Goal: Obtain resource: Download file/media

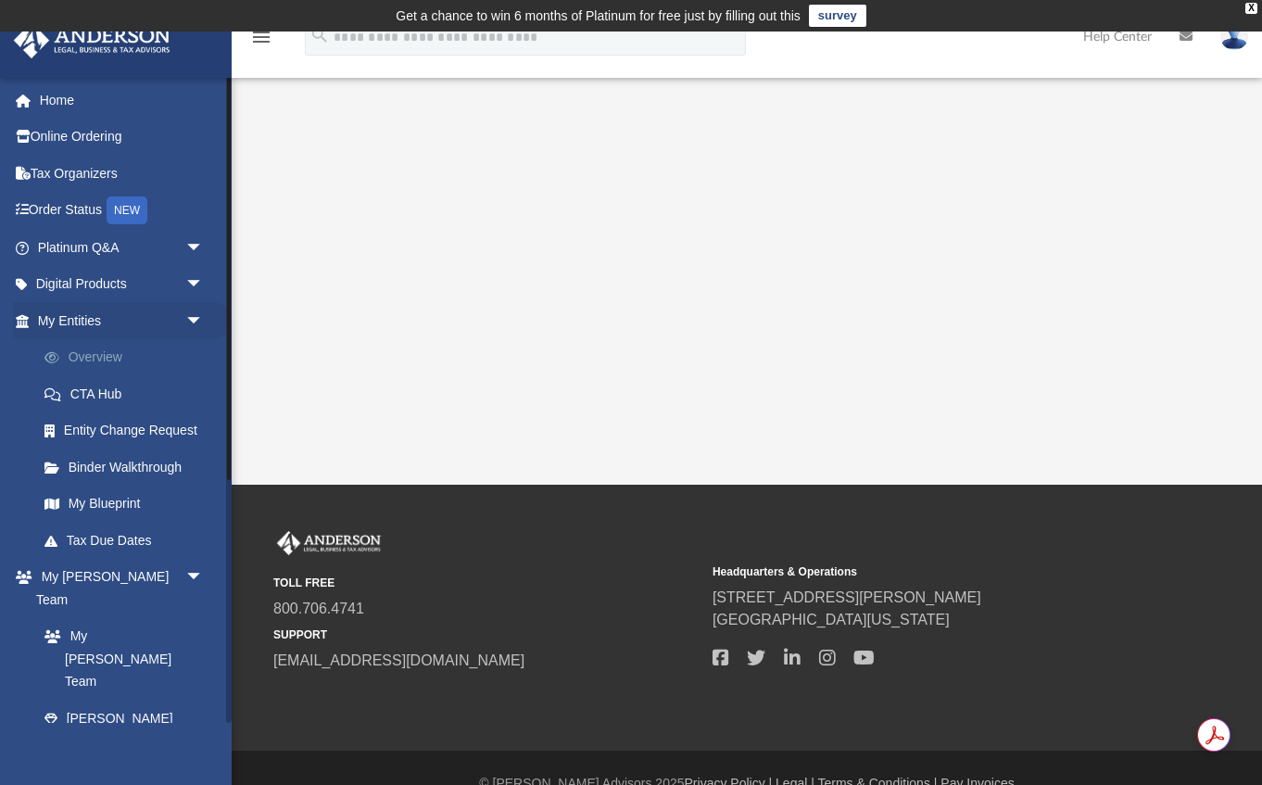
click at [107, 354] on link "Overview" at bounding box center [129, 357] width 206 height 37
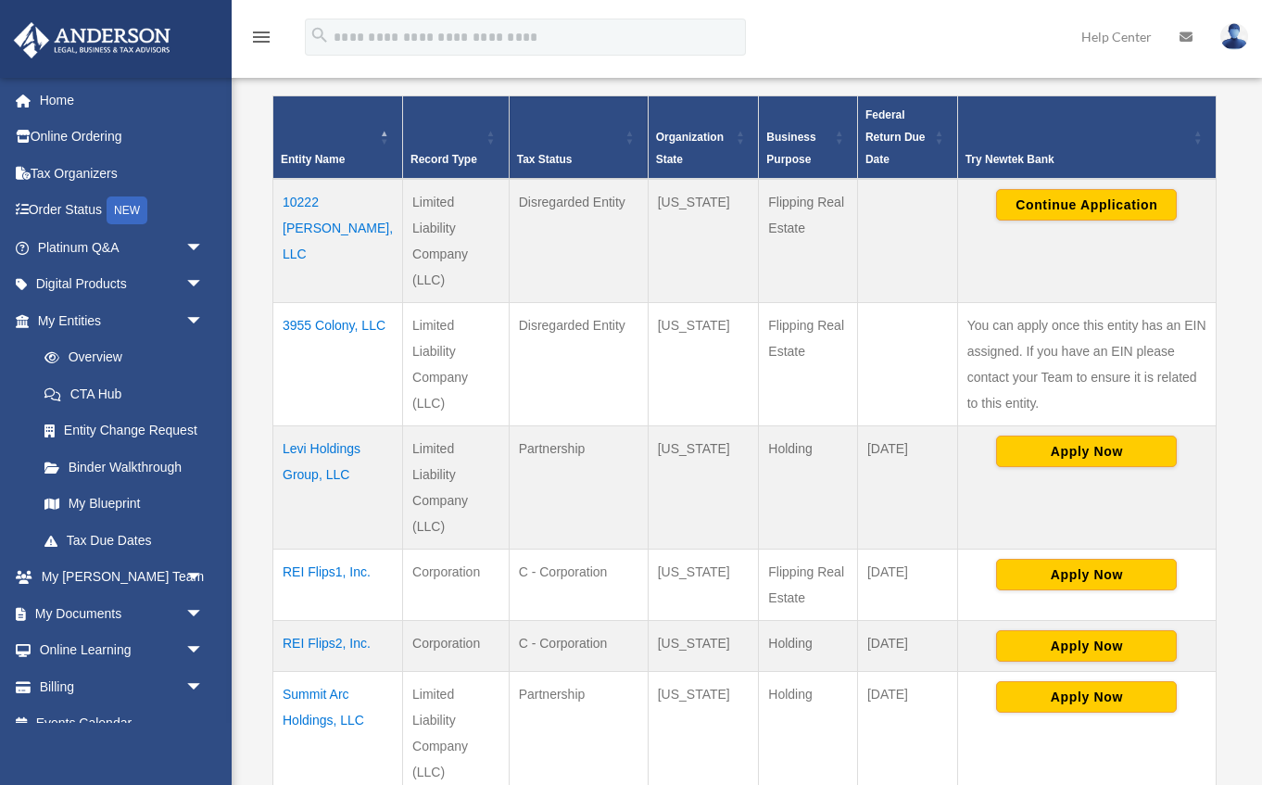
scroll to position [425, 0]
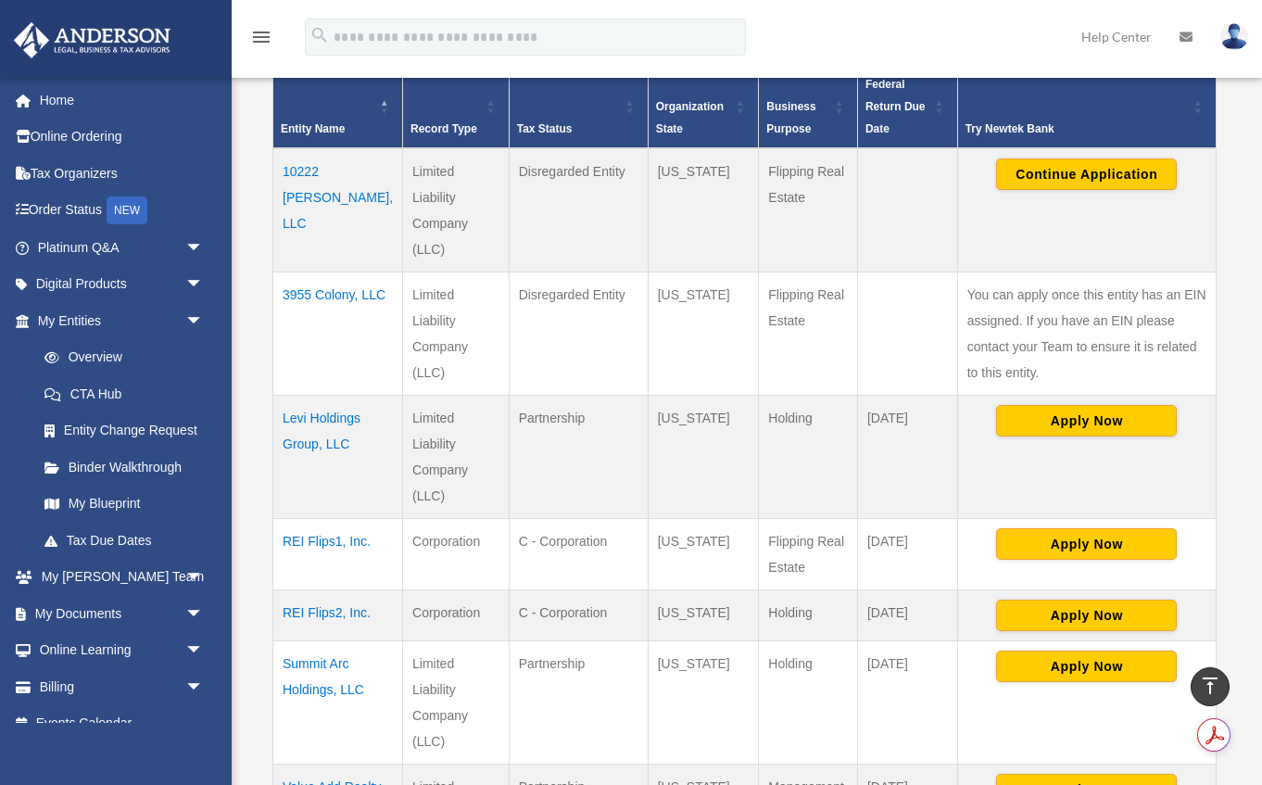
click at [300, 193] on td "10222 [PERSON_NAME], LLC" at bounding box center [338, 210] width 130 height 124
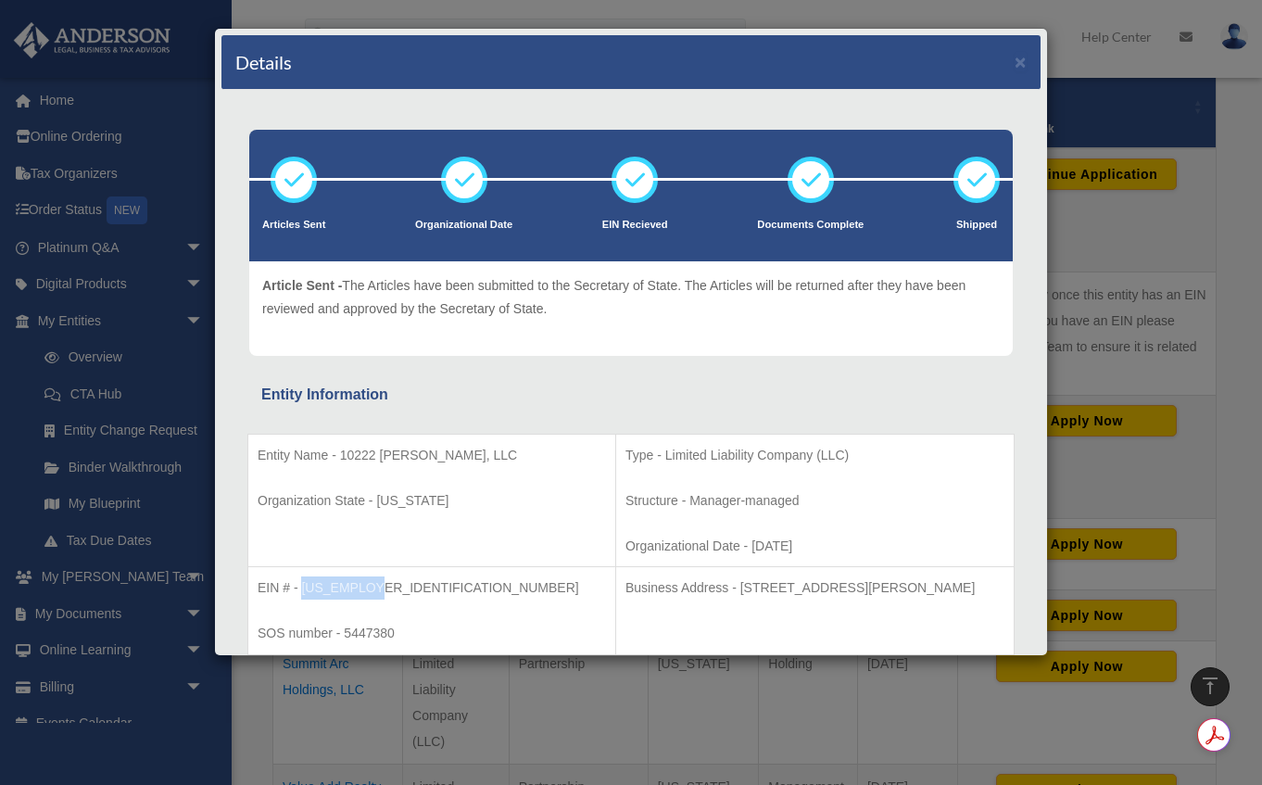
drag, startPoint x: 371, startPoint y: 587, endPoint x: 304, endPoint y: 587, distance: 67.6
click at [304, 587] on p "EIN # - [US_EMPLOYER_IDENTIFICATION_NUMBER]" at bounding box center [432, 587] width 348 height 23
copy p "[US_EMPLOYER_IDENTIFICATION_NUMBER]"
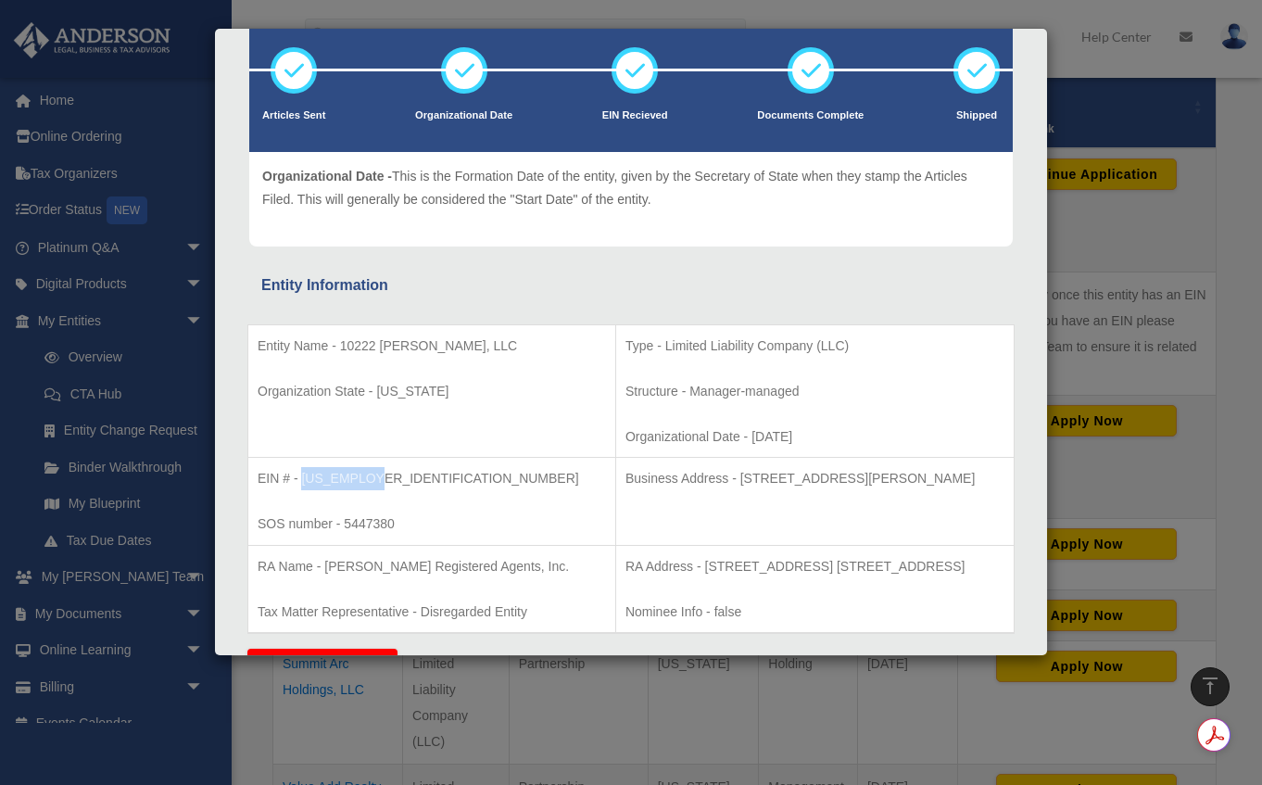
scroll to position [110, 0]
drag, startPoint x: 665, startPoint y: 479, endPoint x: 957, endPoint y: 484, distance: 291.9
click at [957, 484] on p "Business Address - [STREET_ADDRESS][PERSON_NAME]" at bounding box center [814, 477] width 379 height 23
copy p "[STREET_ADDRESS][PERSON_NAME]"
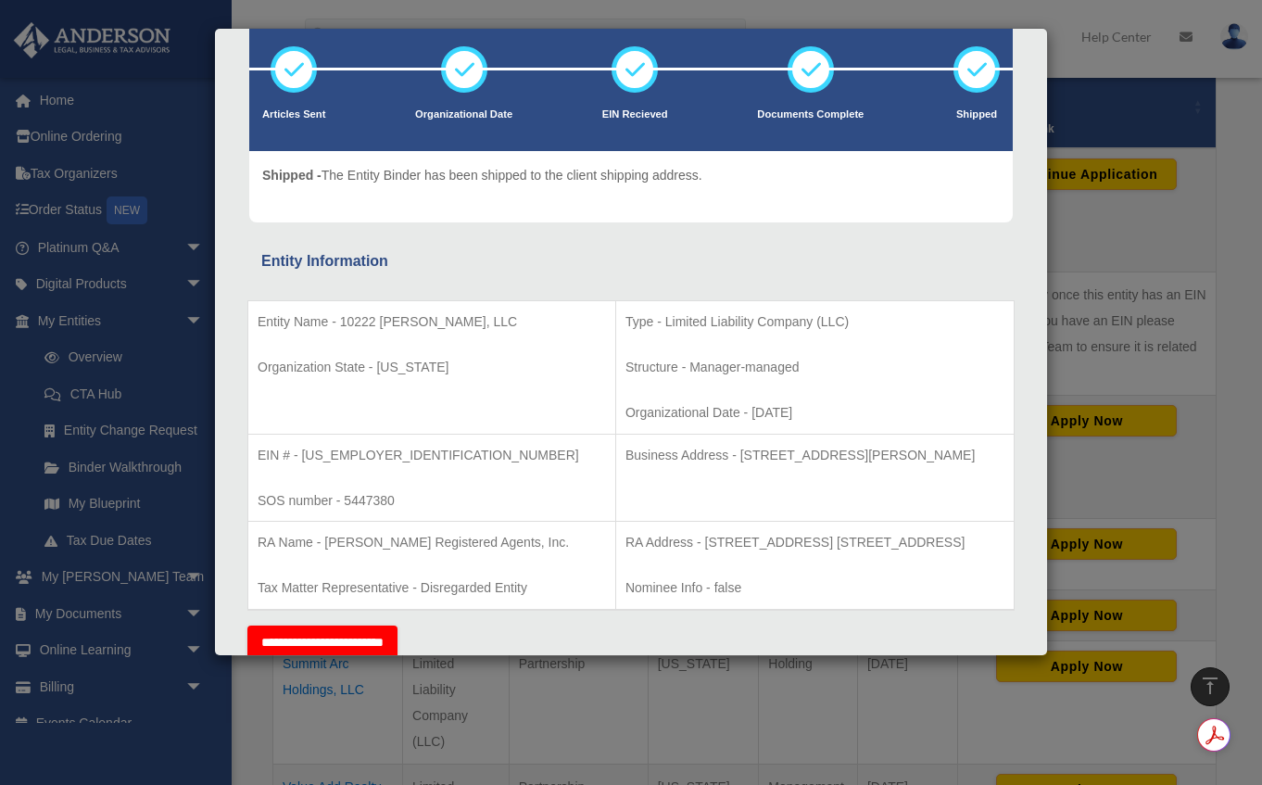
click at [1144, 129] on div "Details × Articles Sent Organizational Date" at bounding box center [631, 392] width 1262 height 785
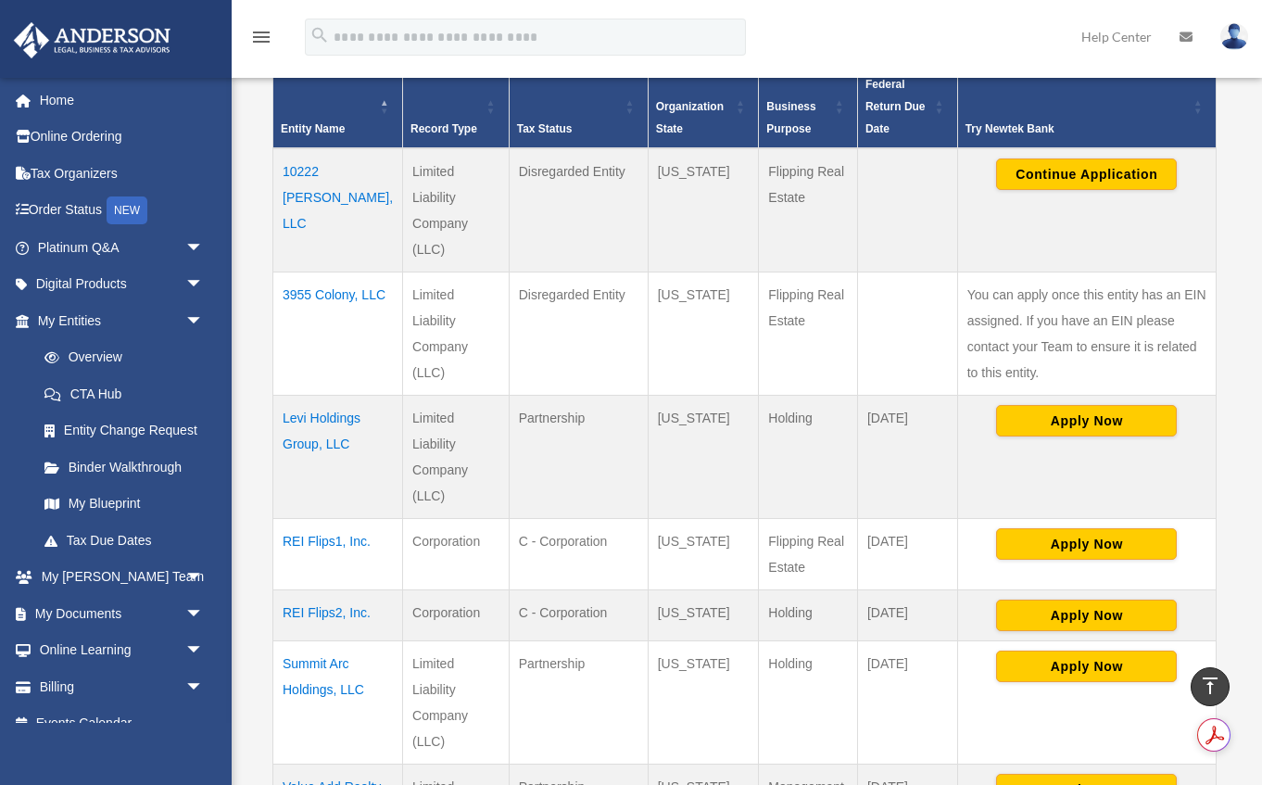
click at [335, 396] on td "Levi Holdings Group, LLC" at bounding box center [338, 457] width 130 height 123
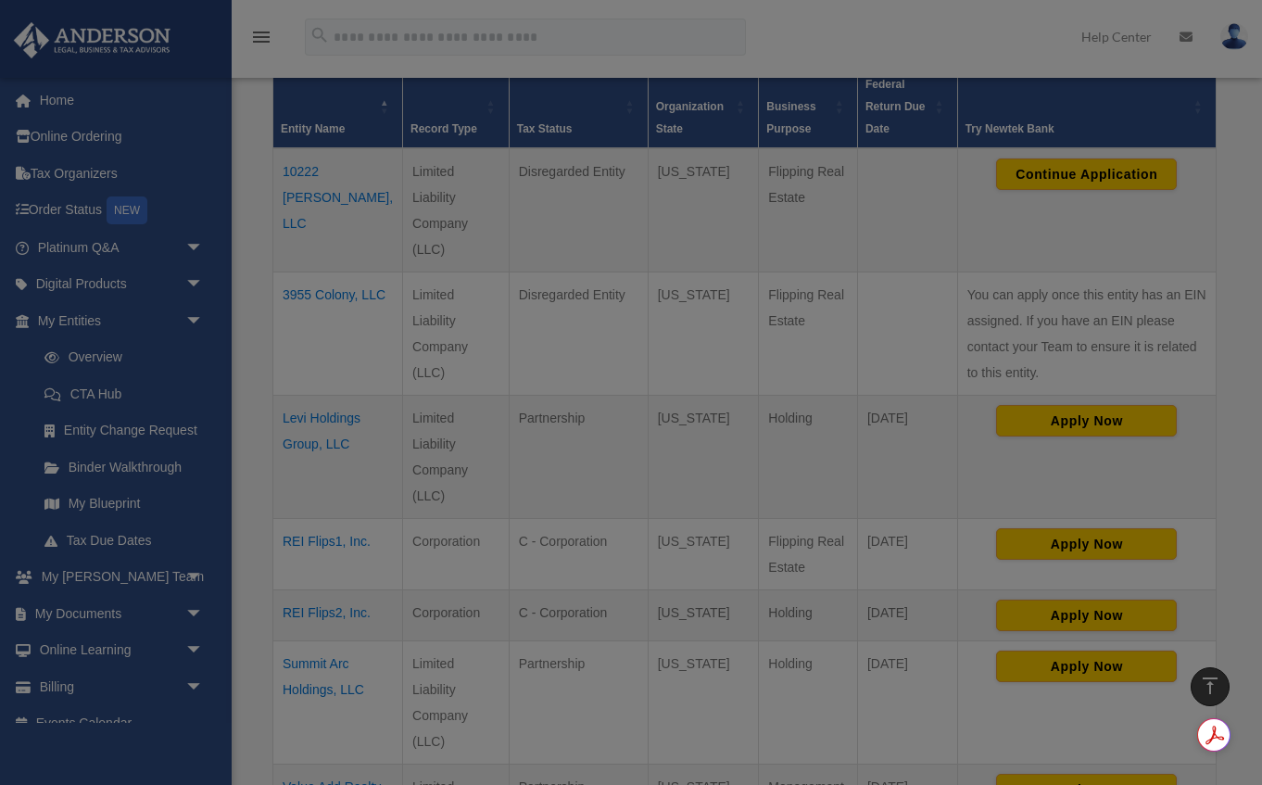
scroll to position [0, 0]
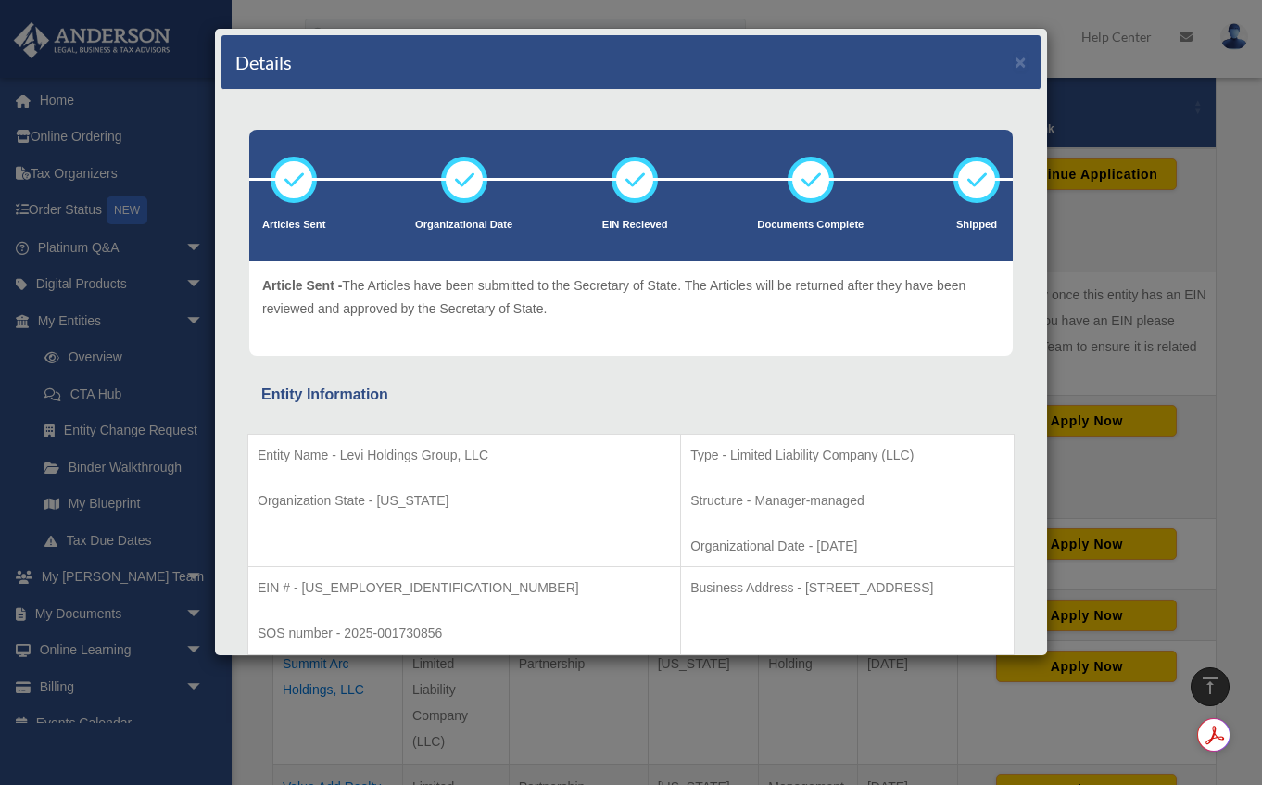
drag, startPoint x: 337, startPoint y: 452, endPoint x: 509, endPoint y: 456, distance: 171.4
click at [509, 456] on p "Entity Name - Levi Holdings Group, LLC" at bounding box center [464, 455] width 413 height 23
click at [481, 455] on p "Entity Name - Levi Holdings Group, LLC" at bounding box center [464, 455] width 413 height 23
drag, startPoint x: 487, startPoint y: 455, endPoint x: 341, endPoint y: 448, distance: 146.5
click at [341, 448] on p "Entity Name - Levi Holdings Group, LLC" at bounding box center [464, 455] width 413 height 23
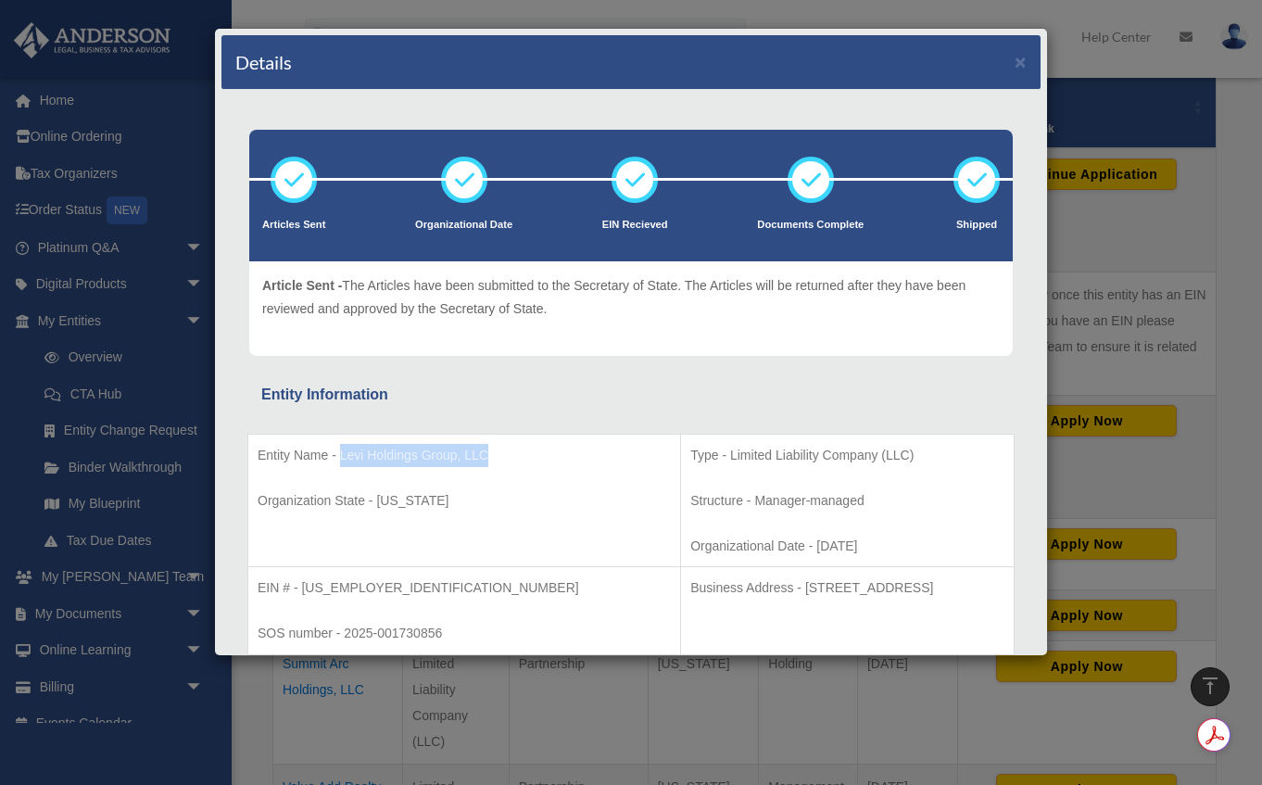
copy p "Levi Holdings Group, LLC"
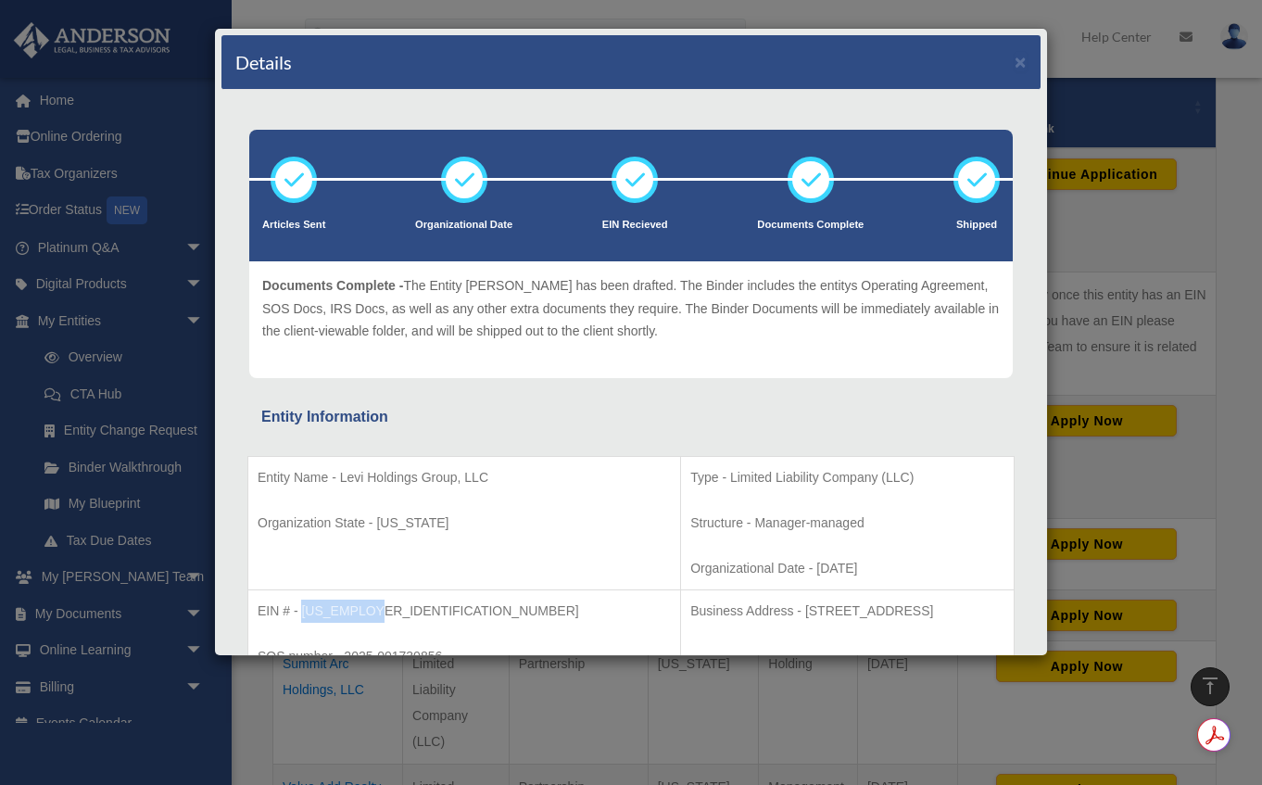
drag, startPoint x: 372, startPoint y: 610, endPoint x: 302, endPoint y: 610, distance: 70.4
click at [302, 610] on p "EIN # - 39-3484003" at bounding box center [464, 610] width 413 height 23
copy p "39-3484003"
click at [1234, 296] on div "Details × Articles Sent Organizational Date" at bounding box center [631, 392] width 1262 height 785
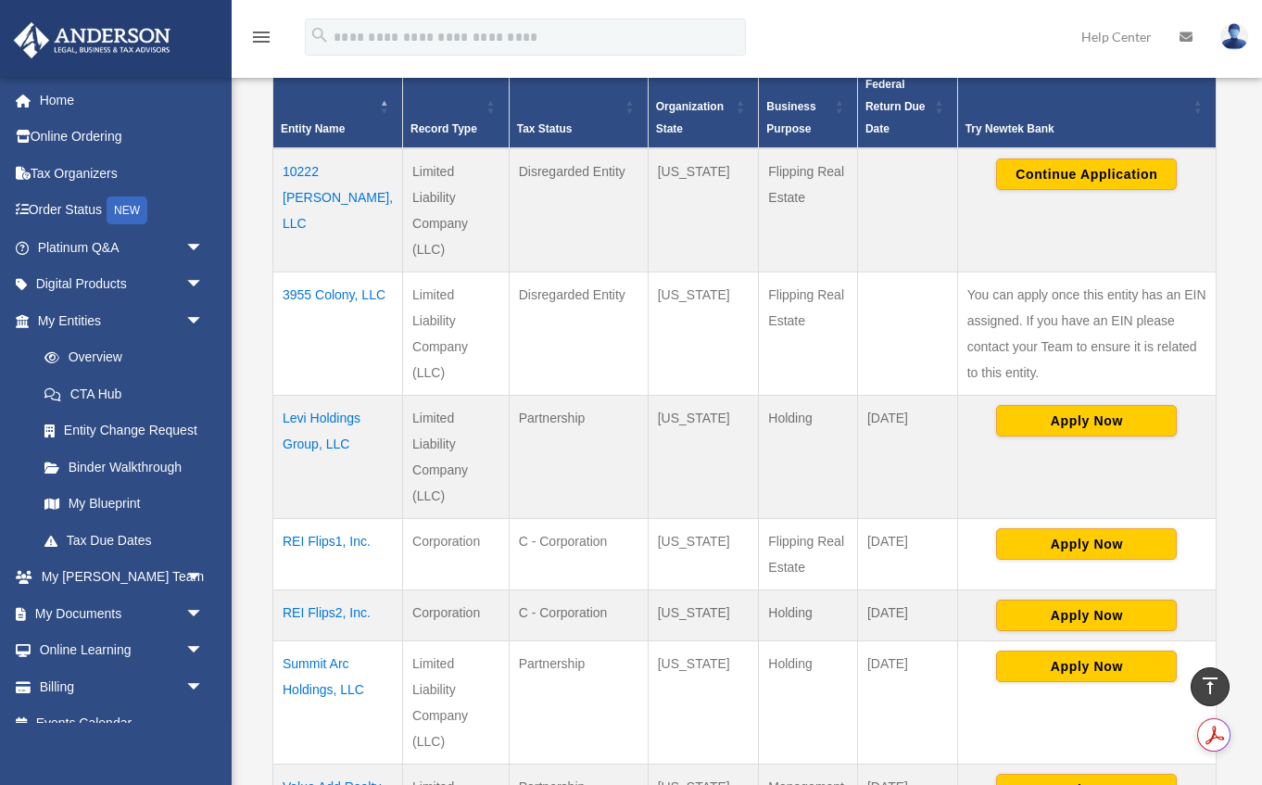
click at [315, 192] on td "10222 Pierpont, LLC" at bounding box center [338, 210] width 130 height 124
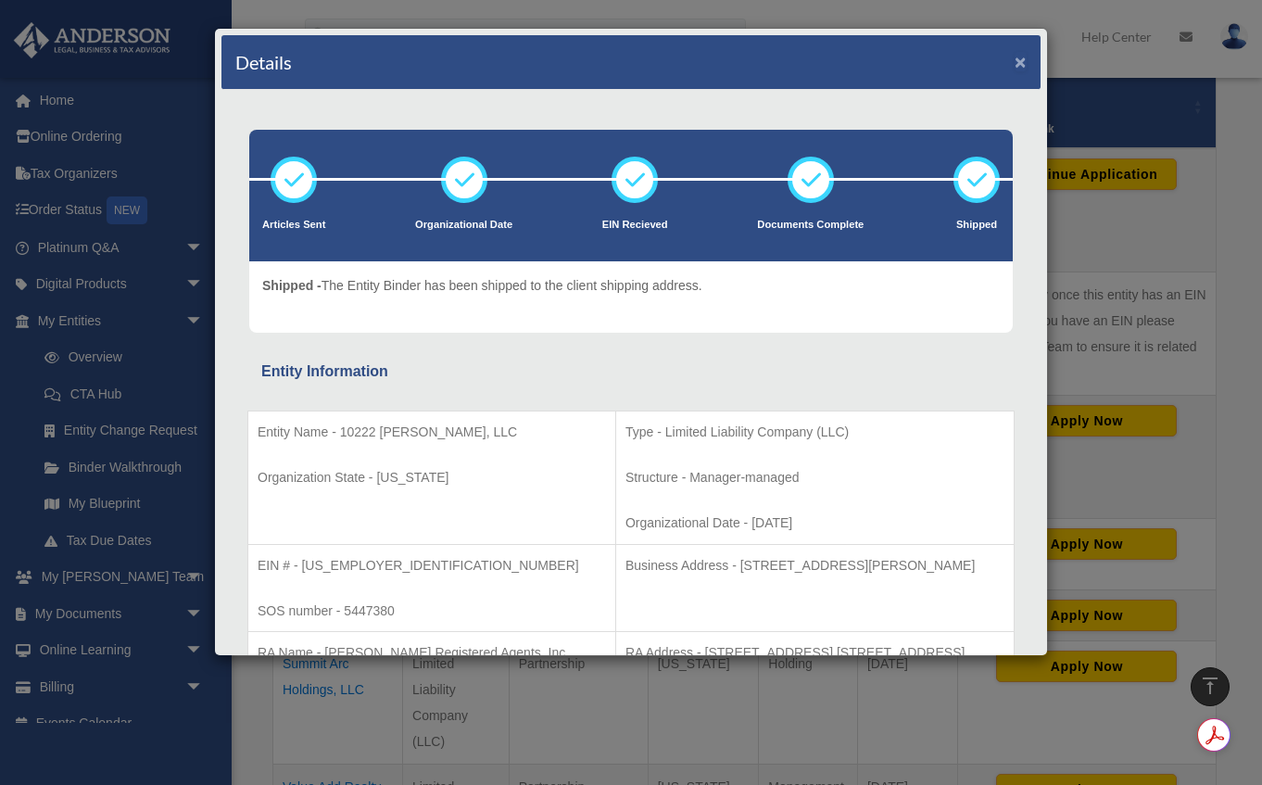
click at [1024, 61] on button "×" at bounding box center [1020, 61] width 12 height 19
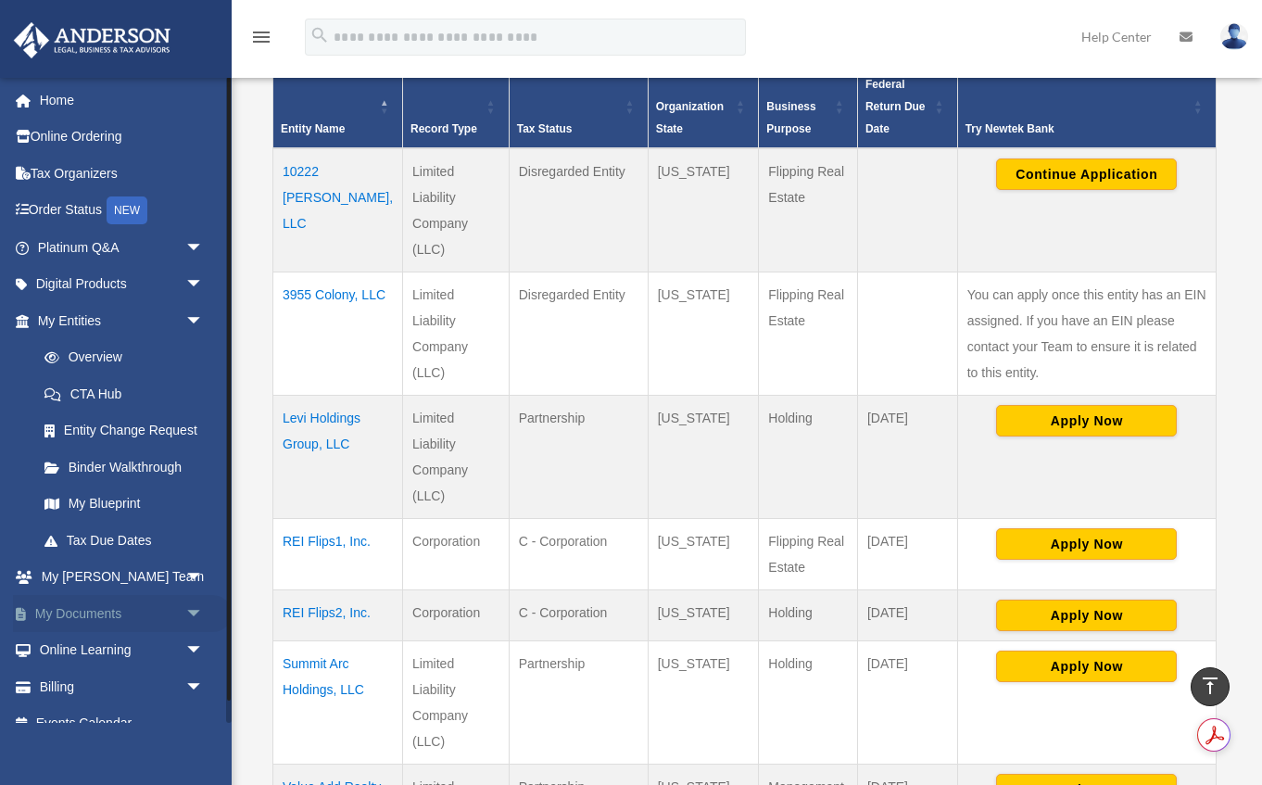
click at [93, 609] on link "My Documents arrow_drop_down" at bounding box center [122, 613] width 219 height 37
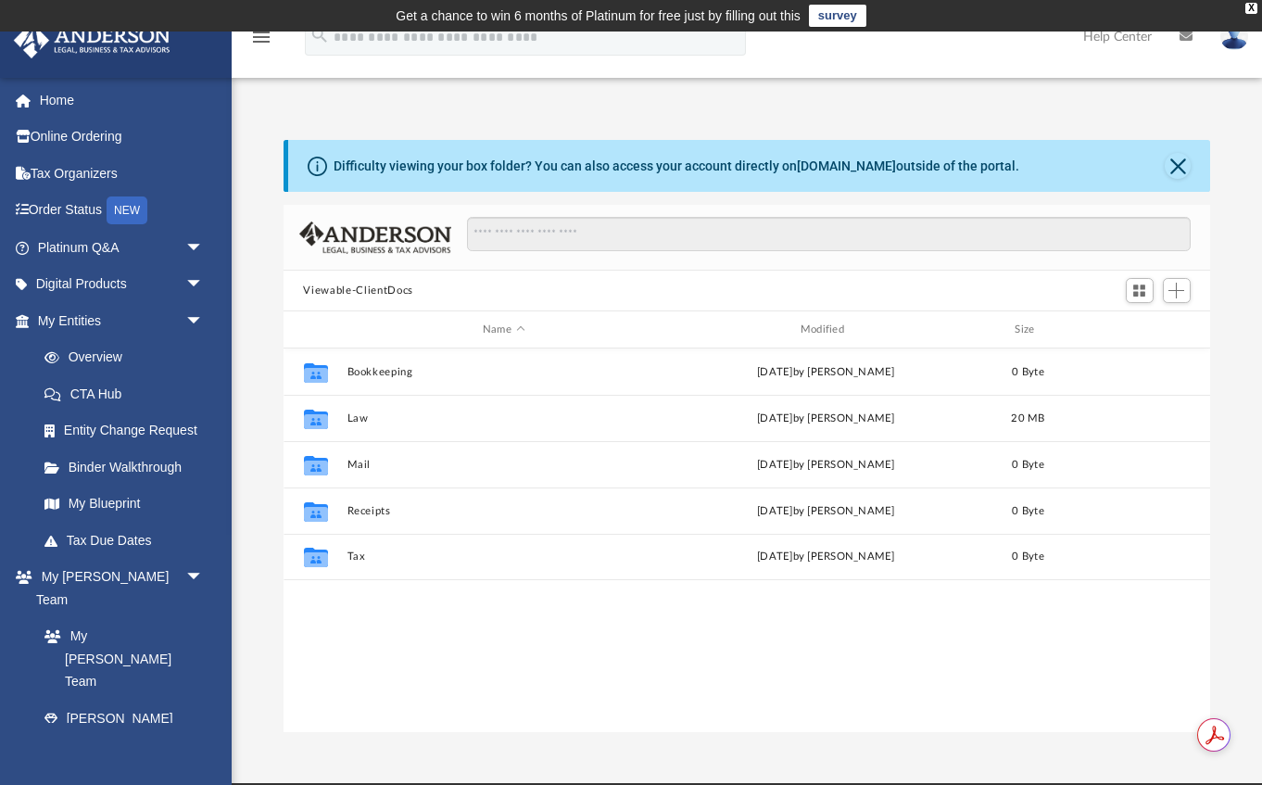
scroll to position [421, 926]
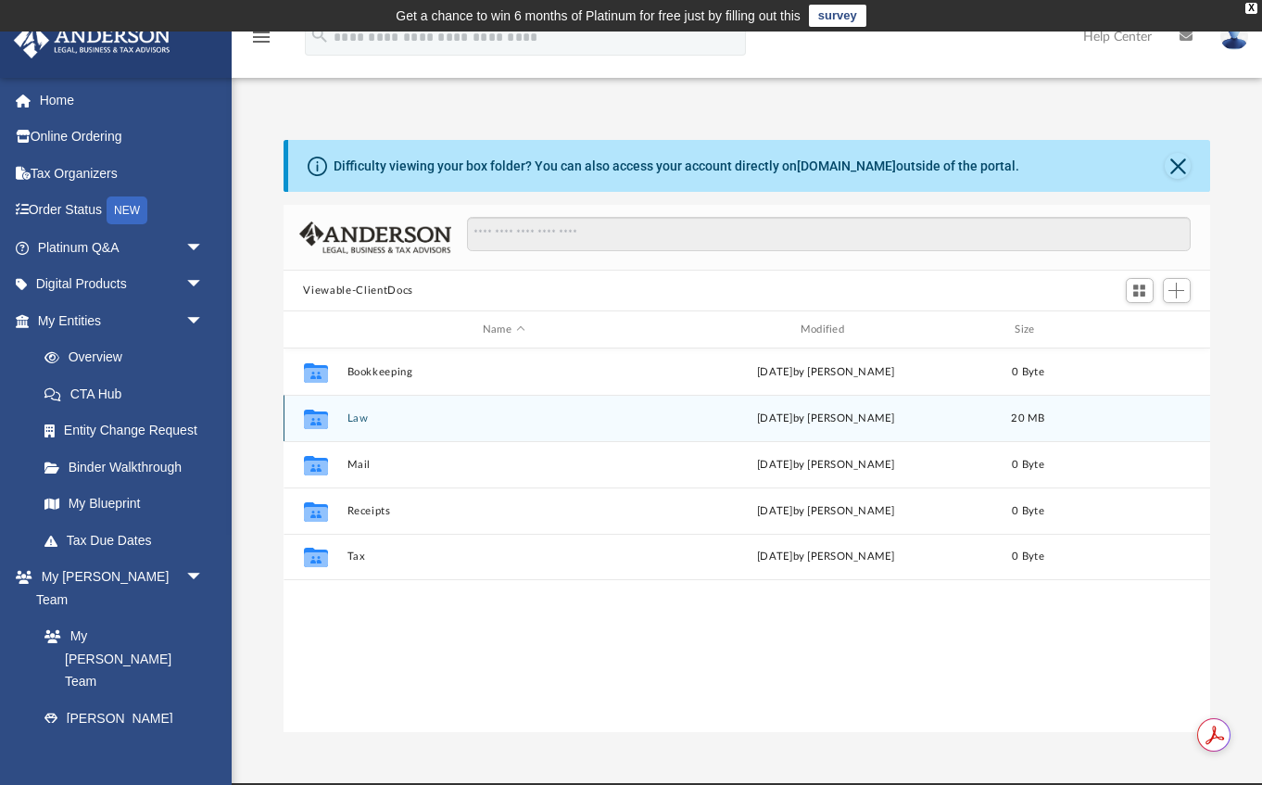
click at [338, 412] on div "Collaborated Folder Law yesterday by Jasmine Grayson 20 MB" at bounding box center [746, 418] width 927 height 46
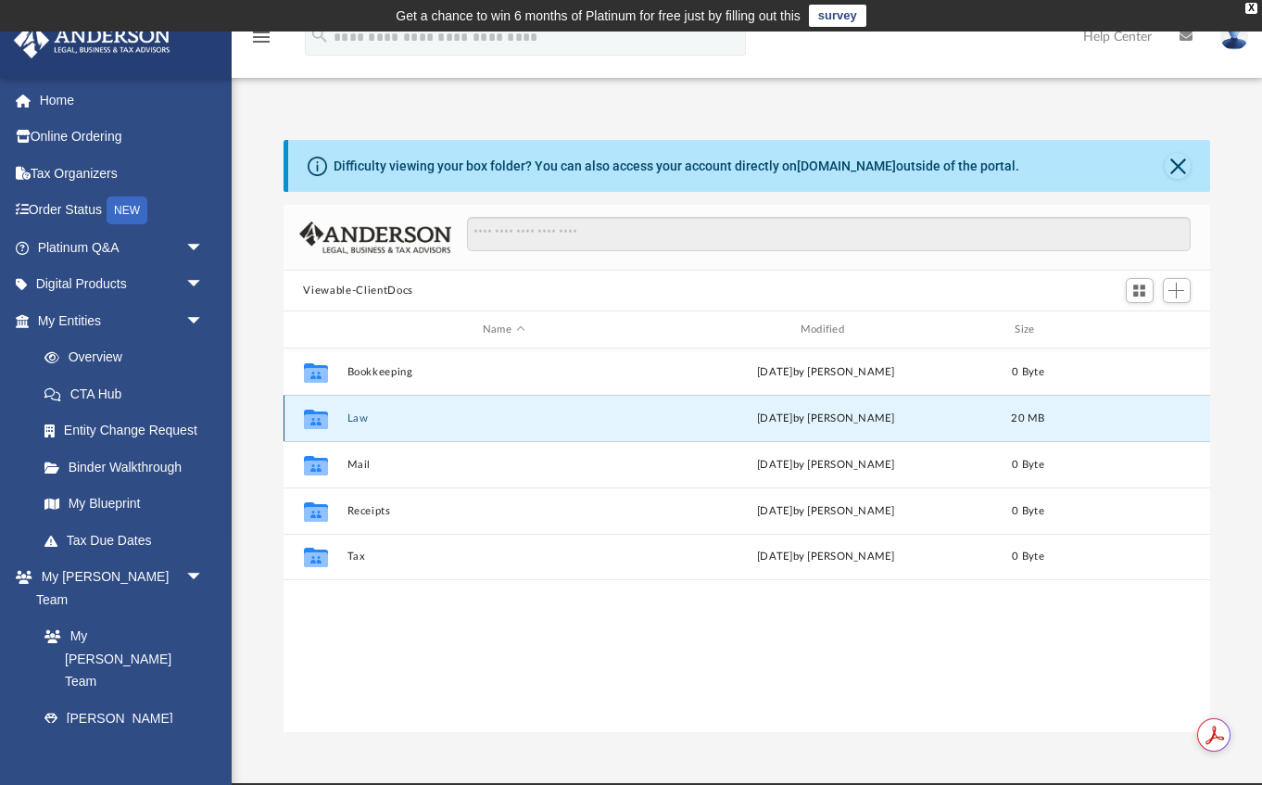
click at [357, 420] on button "Law" at bounding box center [503, 418] width 314 height 12
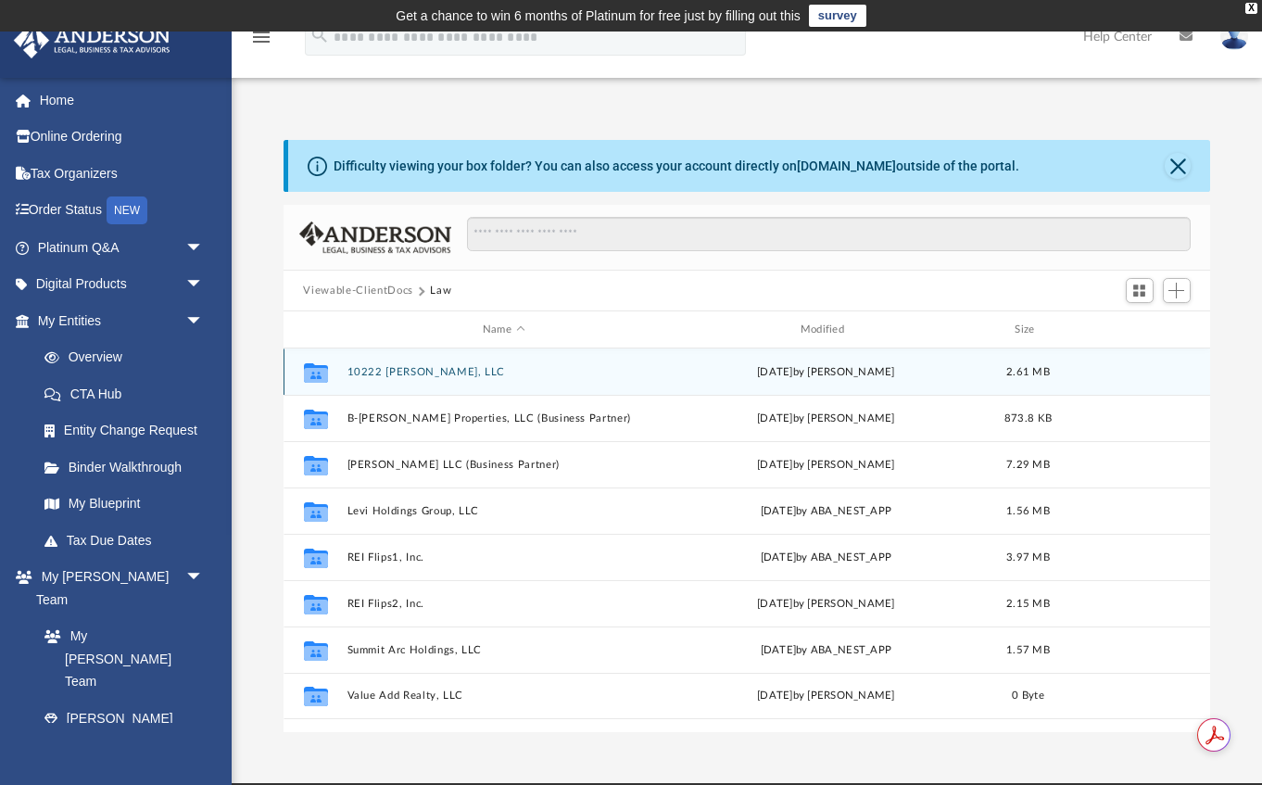
click at [381, 371] on button "10222 [PERSON_NAME], LLC" at bounding box center [503, 372] width 314 height 12
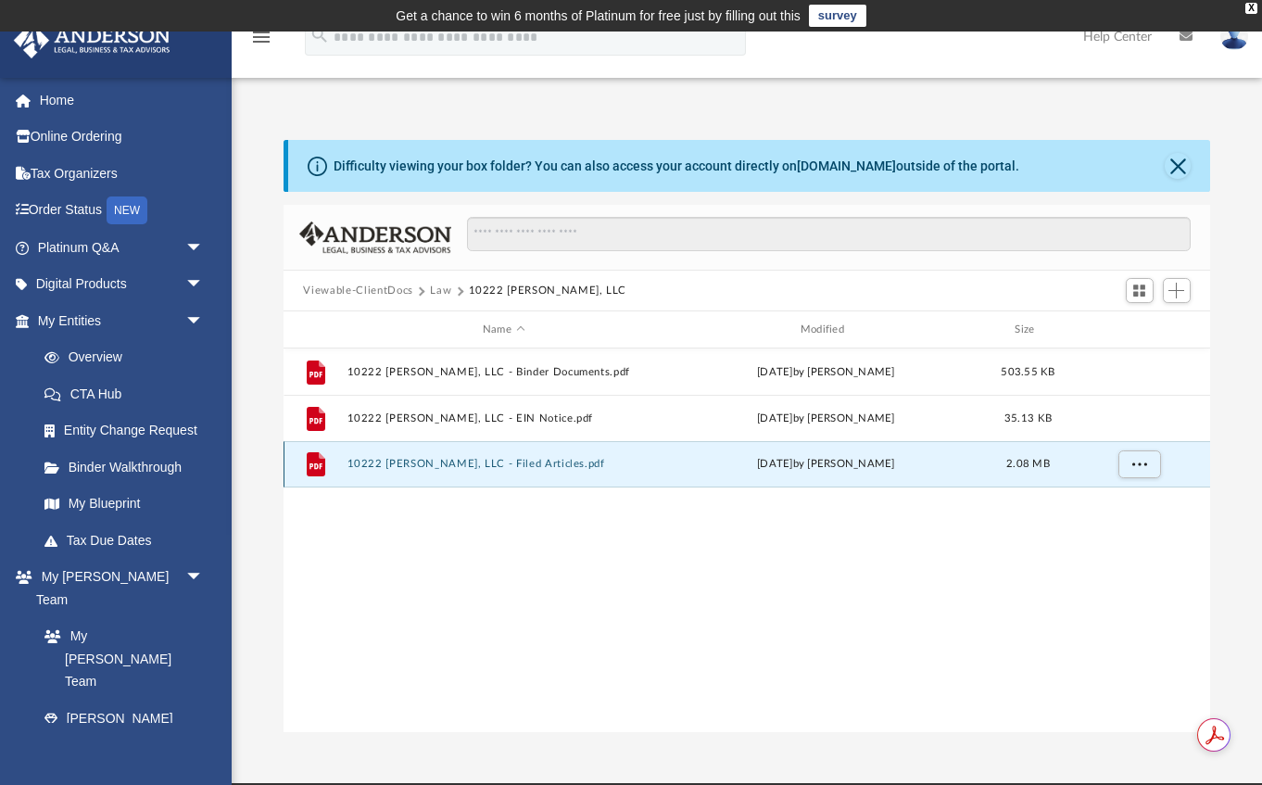
click at [401, 461] on button "10222 Pierpont, LLC - Filed Articles.pdf" at bounding box center [503, 464] width 314 height 12
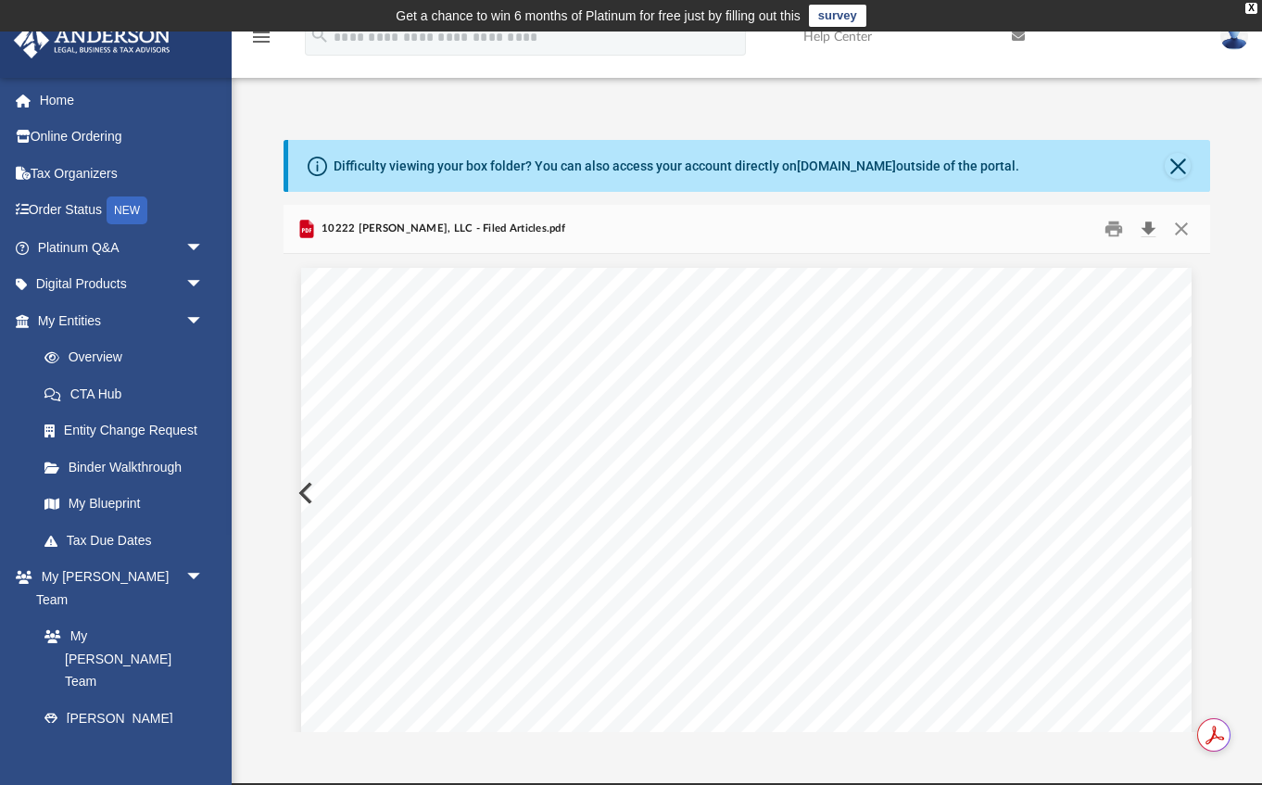
click at [1152, 231] on button "Download" at bounding box center [1148, 229] width 33 height 29
